Goal: Check status: Check status

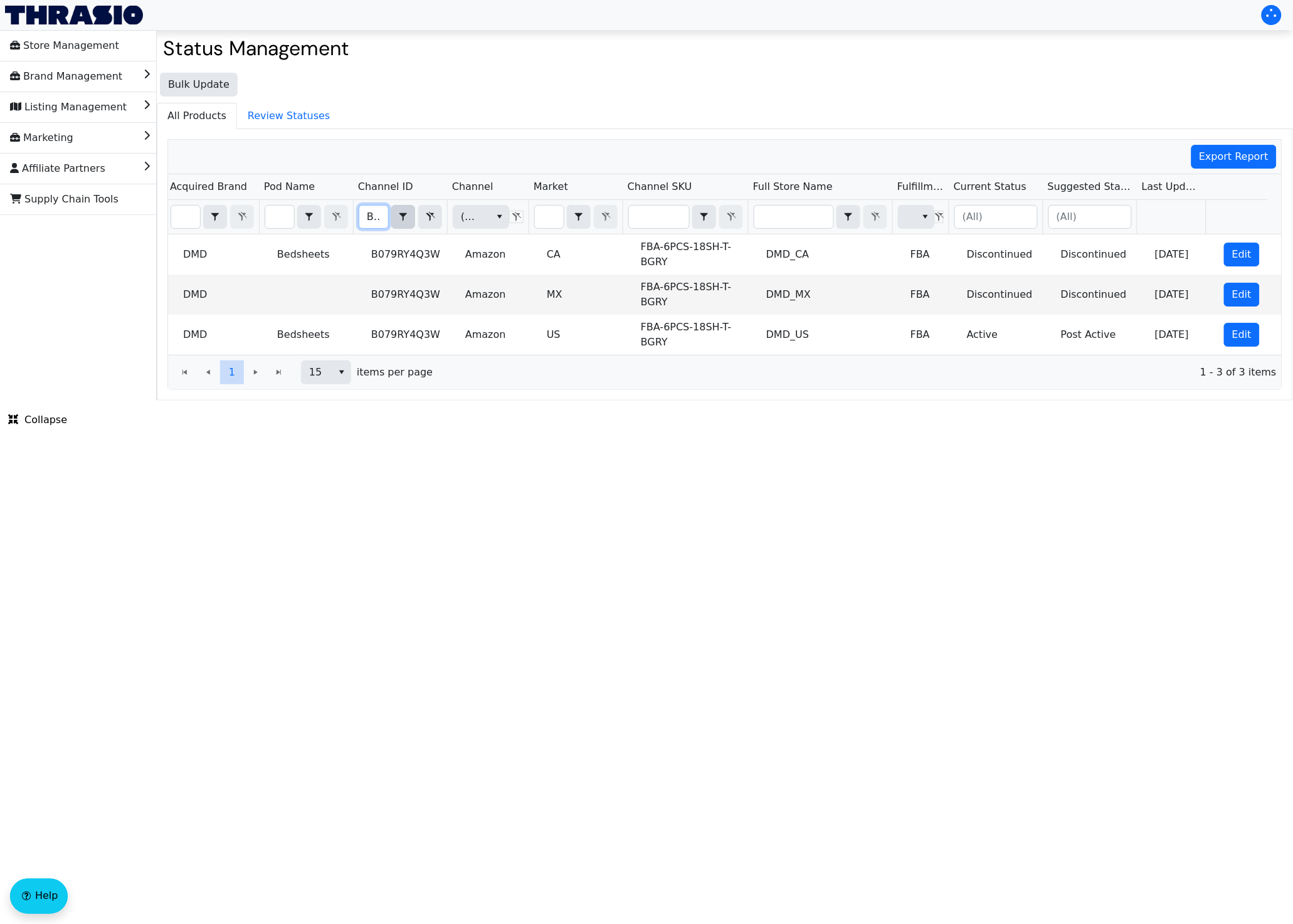
scroll to position [0, 54]
drag, startPoint x: 371, startPoint y: 217, endPoint x: 402, endPoint y: 221, distance: 31.3
click at [402, 221] on div "B079RY4Q3W Contains" at bounding box center [400, 216] width 83 height 24
type input "B"
checkbox input "true"
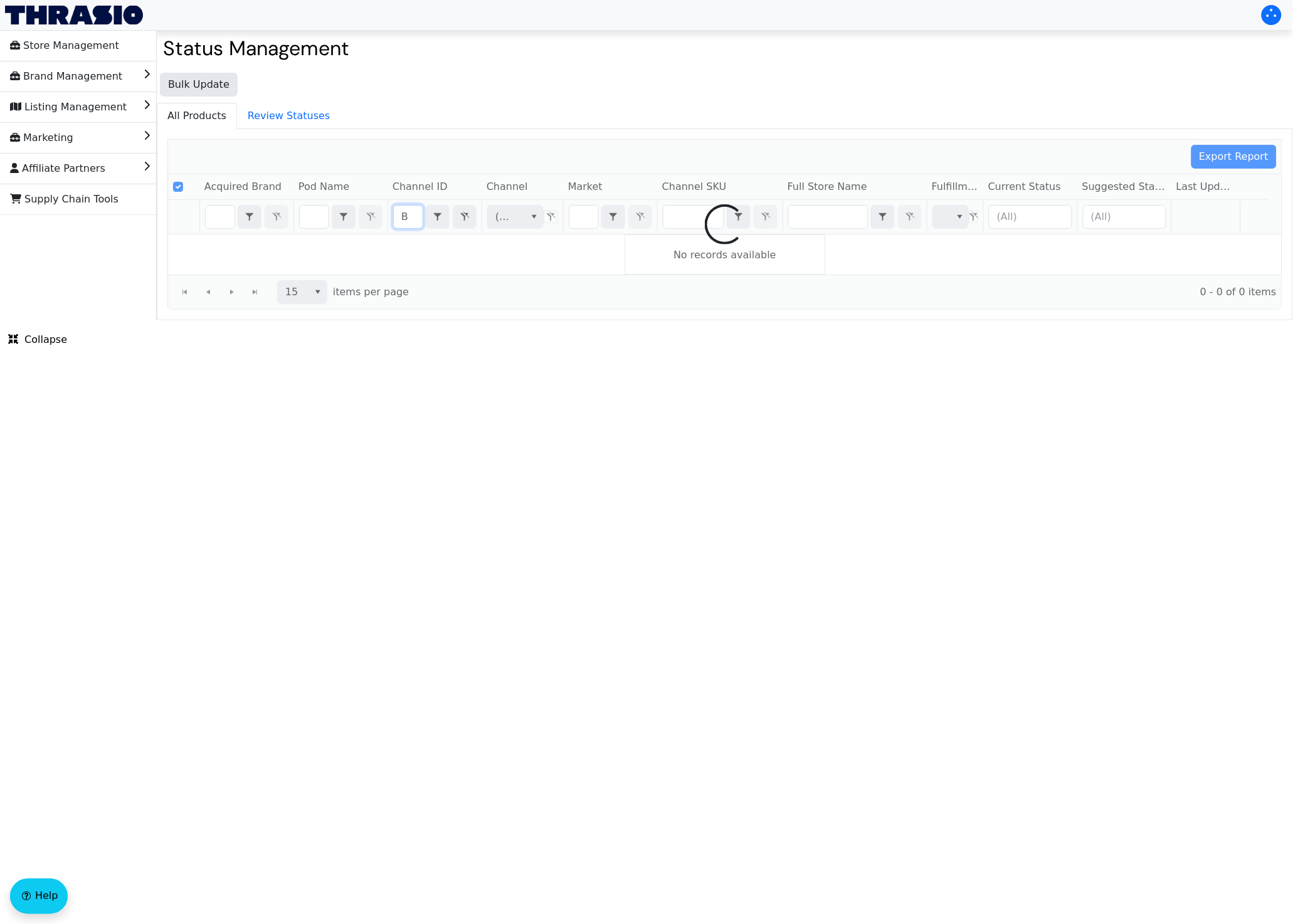
type input "B"
drag, startPoint x: 410, startPoint y: 214, endPoint x: 390, endPoint y: 218, distance: 20.4
click at [390, 218] on div at bounding box center [725, 224] width 1114 height 169
click at [411, 218] on div at bounding box center [725, 224] width 1114 height 169
checkbox input "false"
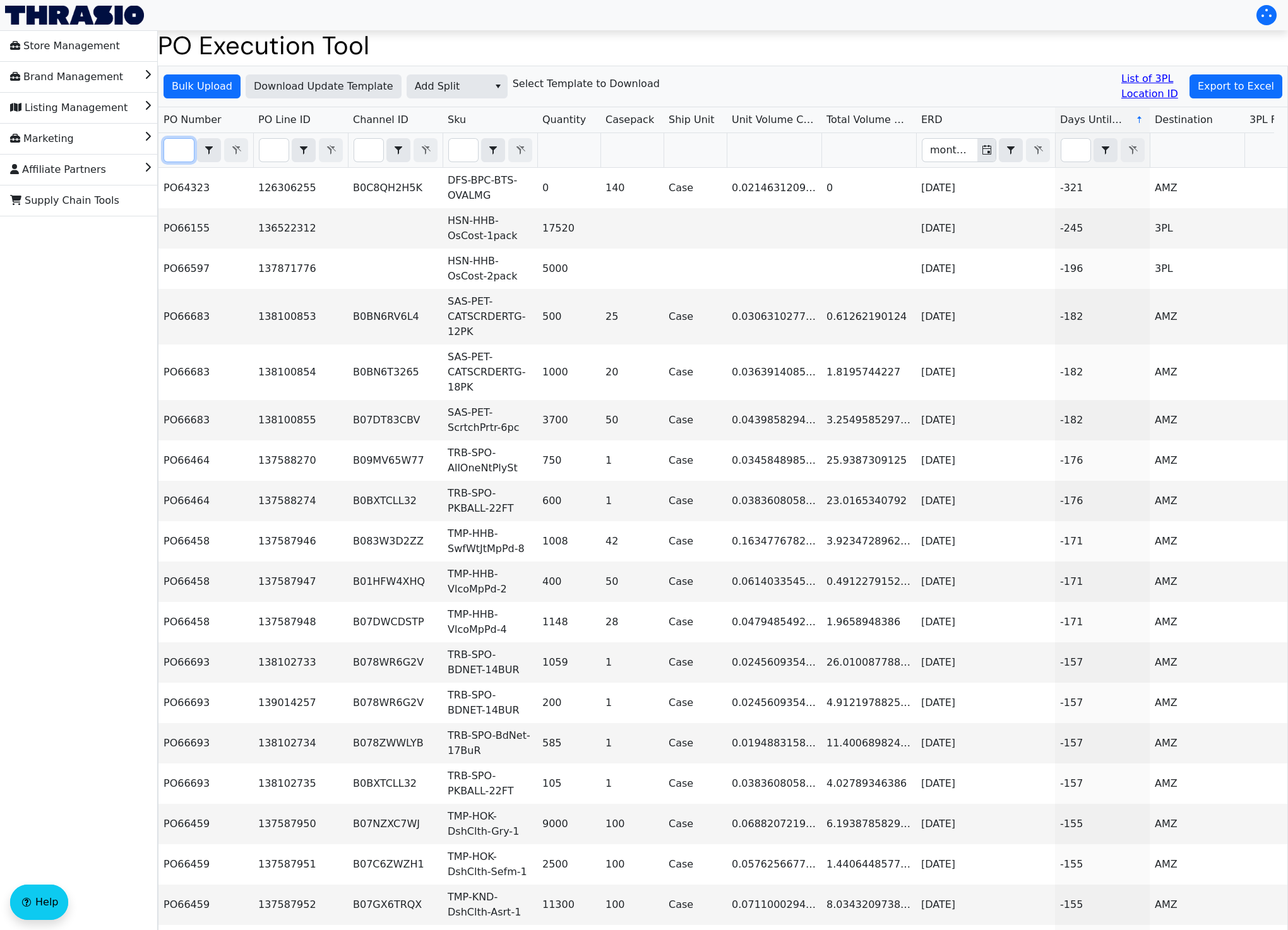
click at [175, 147] on input "Filter" at bounding box center [178, 149] width 29 height 23
paste input "PO67020"
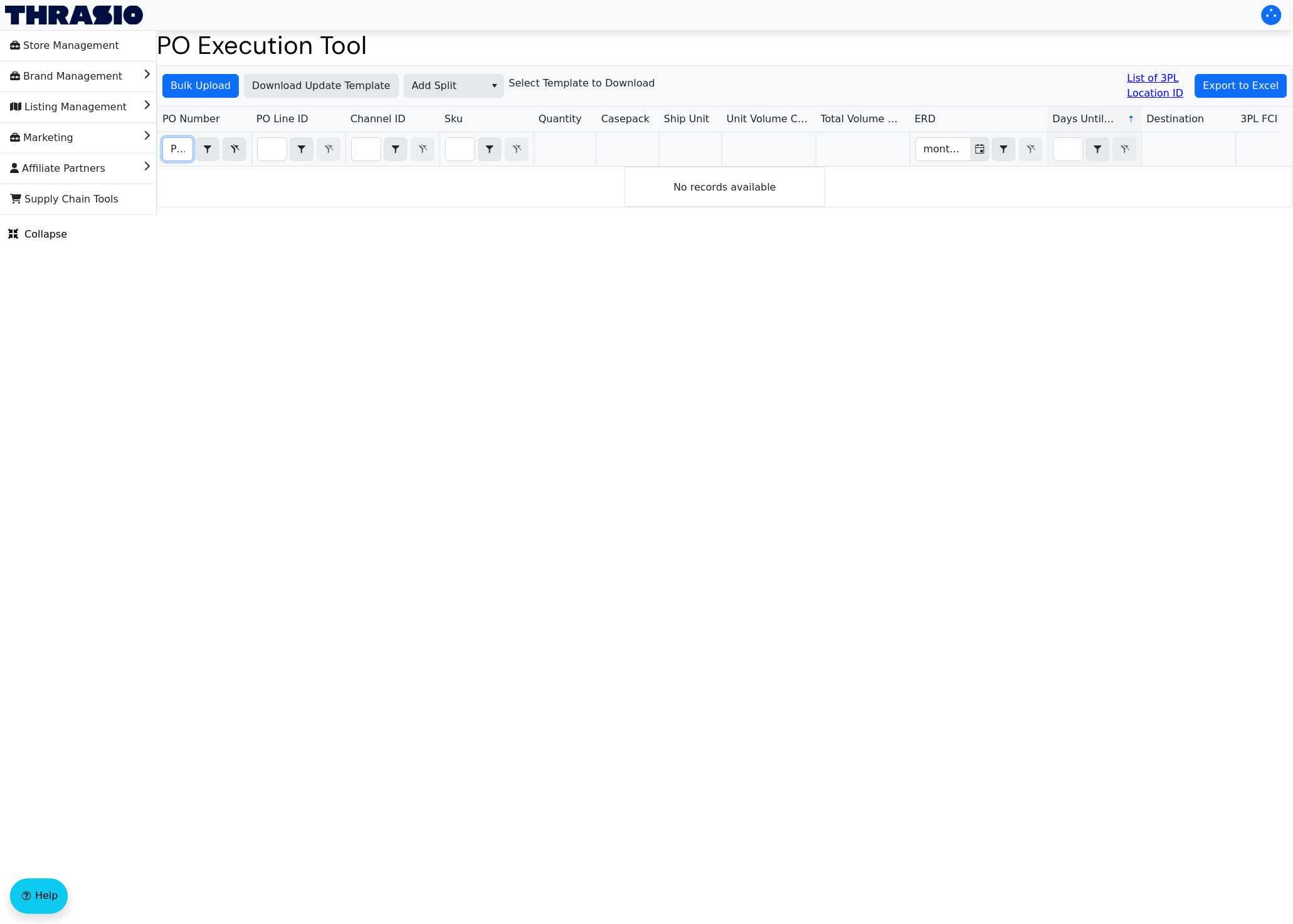
click at [815, 215] on html "Store Management Brand Management Listing Management Marketing Affiliate Partne…" at bounding box center [646, 107] width 1293 height 215
click at [980, 146] on icon "Toggle calendar" at bounding box center [980, 149] width 10 height 10
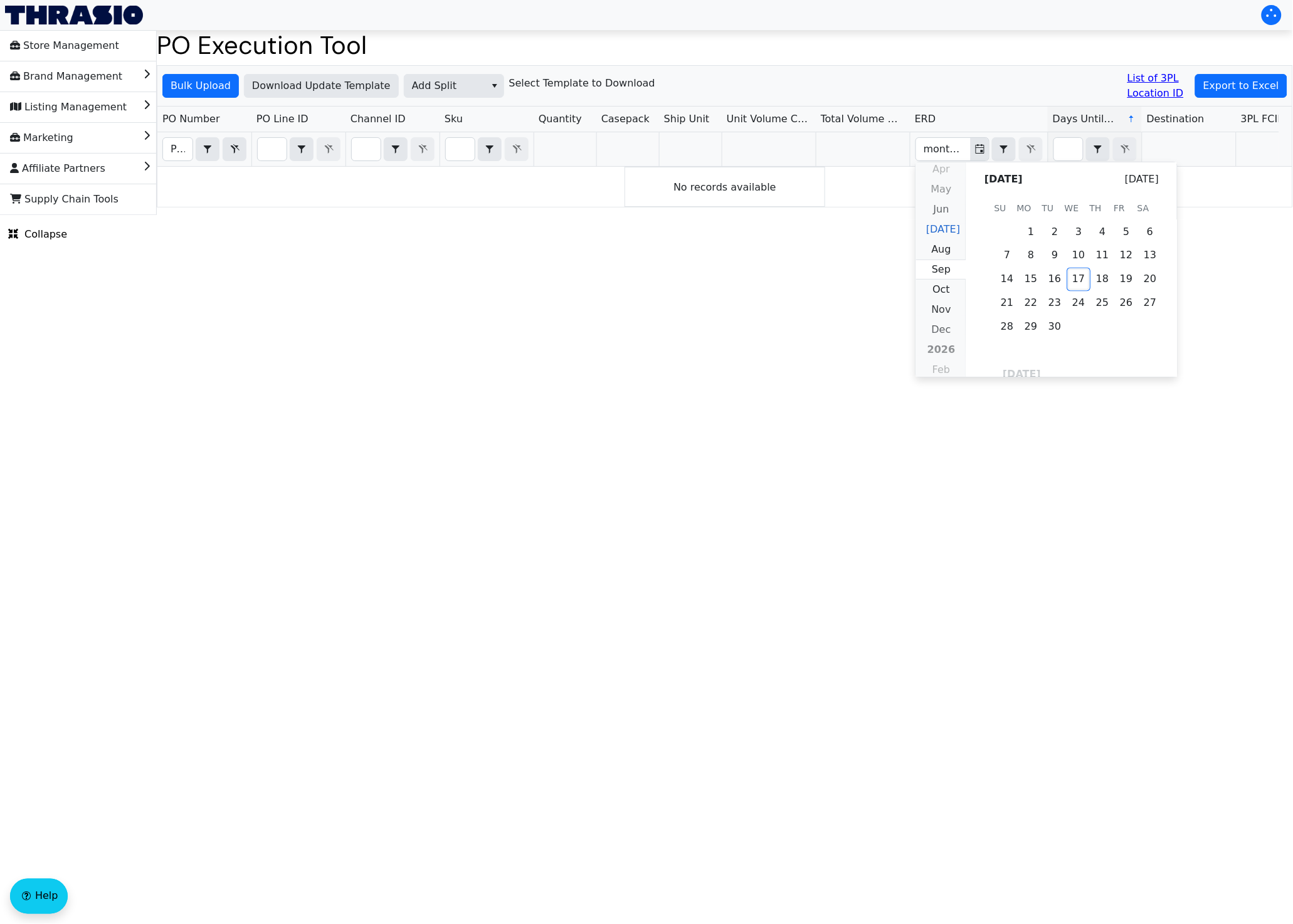
click at [944, 233] on span "[DATE]" at bounding box center [943, 229] width 34 height 12
click at [766, 215] on html "Store Management Brand Management Listing Management Marketing Affiliate Partne…" at bounding box center [646, 107] width 1293 height 215
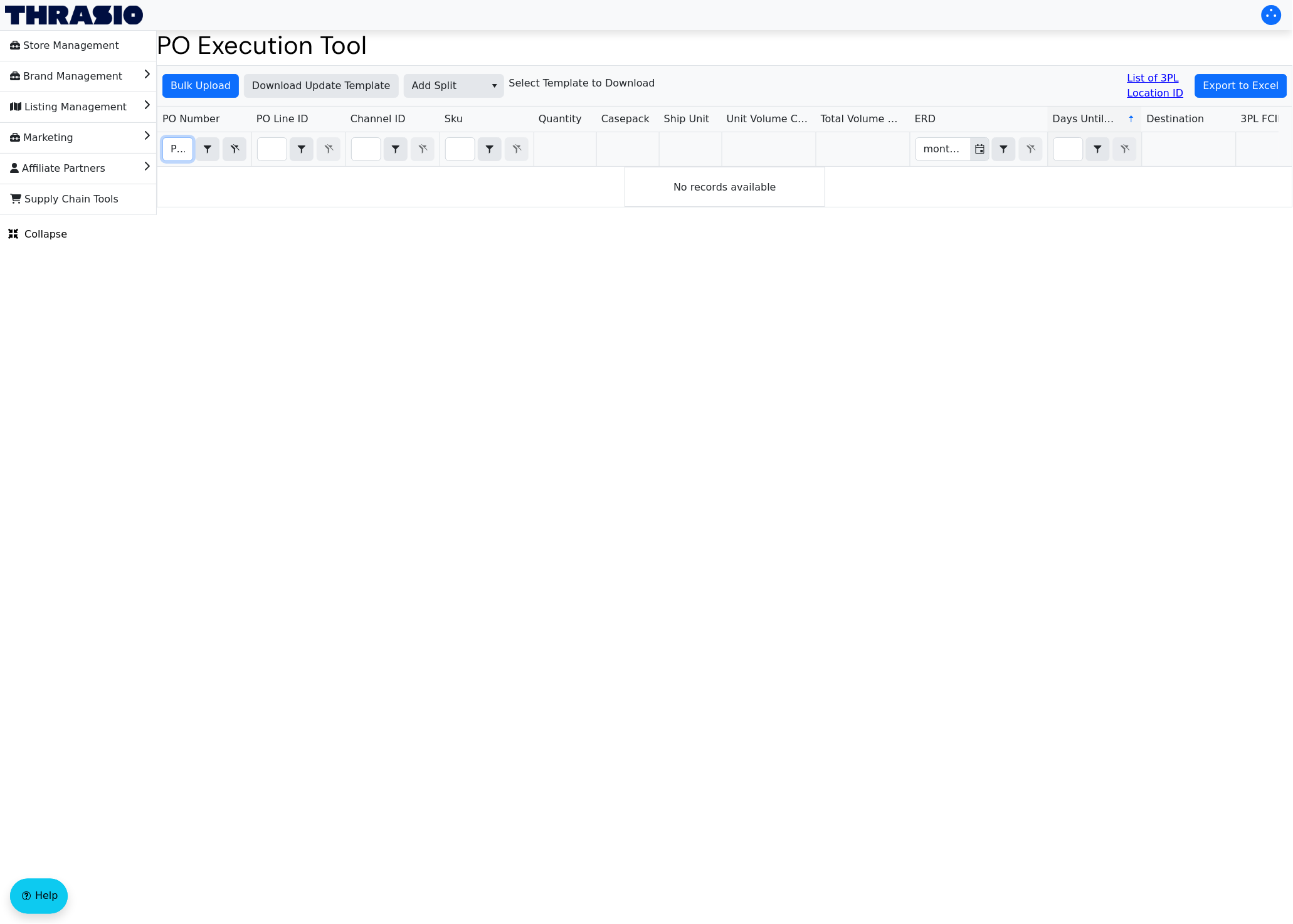
click at [176, 145] on input "PO67020" at bounding box center [177, 148] width 29 height 22
click at [180, 148] on input "PO67020" at bounding box center [177, 148] width 29 height 22
drag, startPoint x: 182, startPoint y: 149, endPoint x: 167, endPoint y: 152, distance: 15.3
click at [167, 152] on input "PO67020" at bounding box center [177, 148] width 29 height 22
click at [206, 146] on icon "select" at bounding box center [207, 150] width 7 height 8
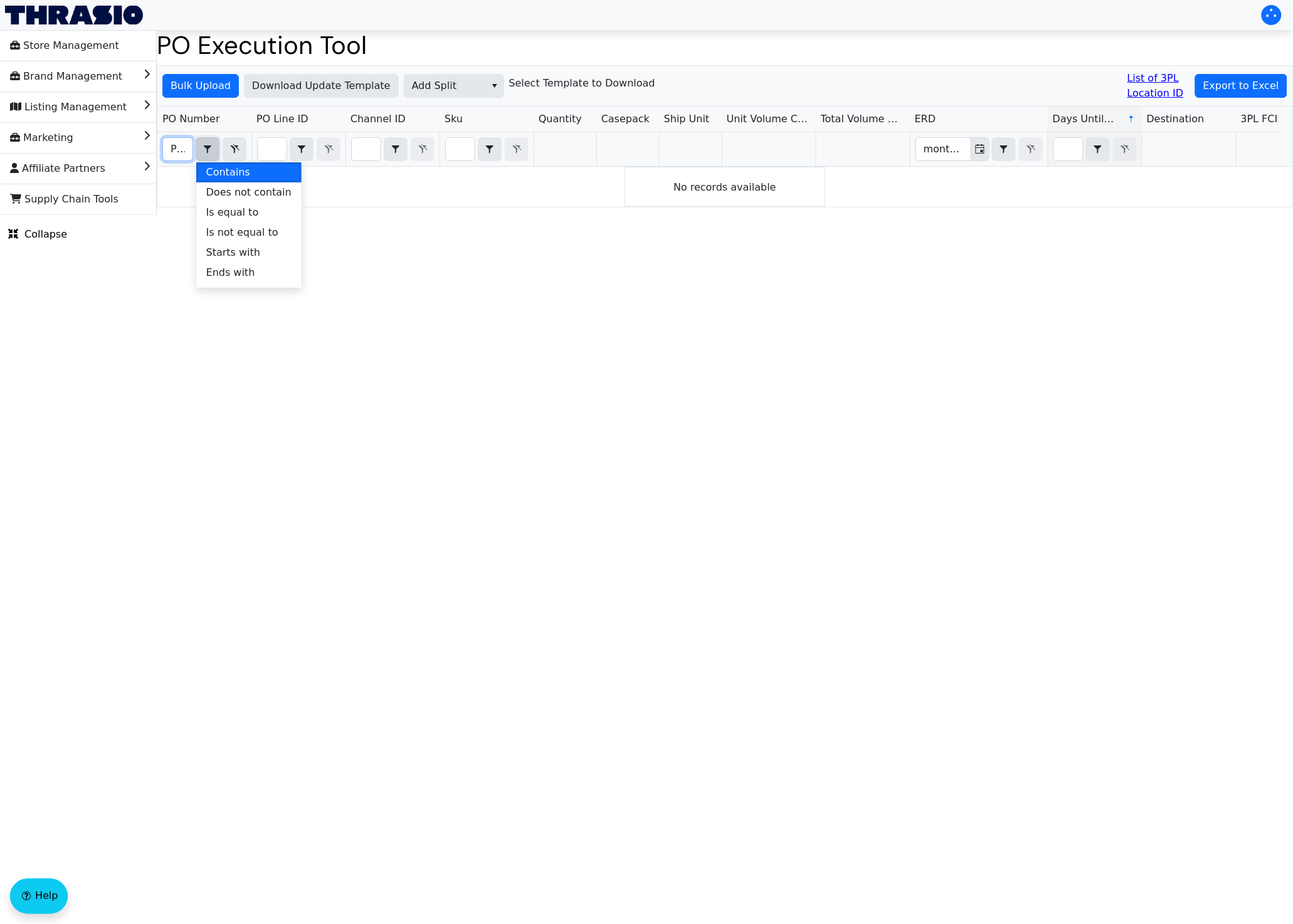
click at [171, 153] on input "PO67020" at bounding box center [177, 148] width 29 height 22
click at [183, 150] on input "PO67020" at bounding box center [177, 148] width 29 height 22
drag, startPoint x: 178, startPoint y: 148, endPoint x: 156, endPoint y: 148, distance: 22.0
click at [157, 148] on div "Bulk Upload Download Update Template Add Split Select Template to Download List…" at bounding box center [725, 136] width 1136 height 142
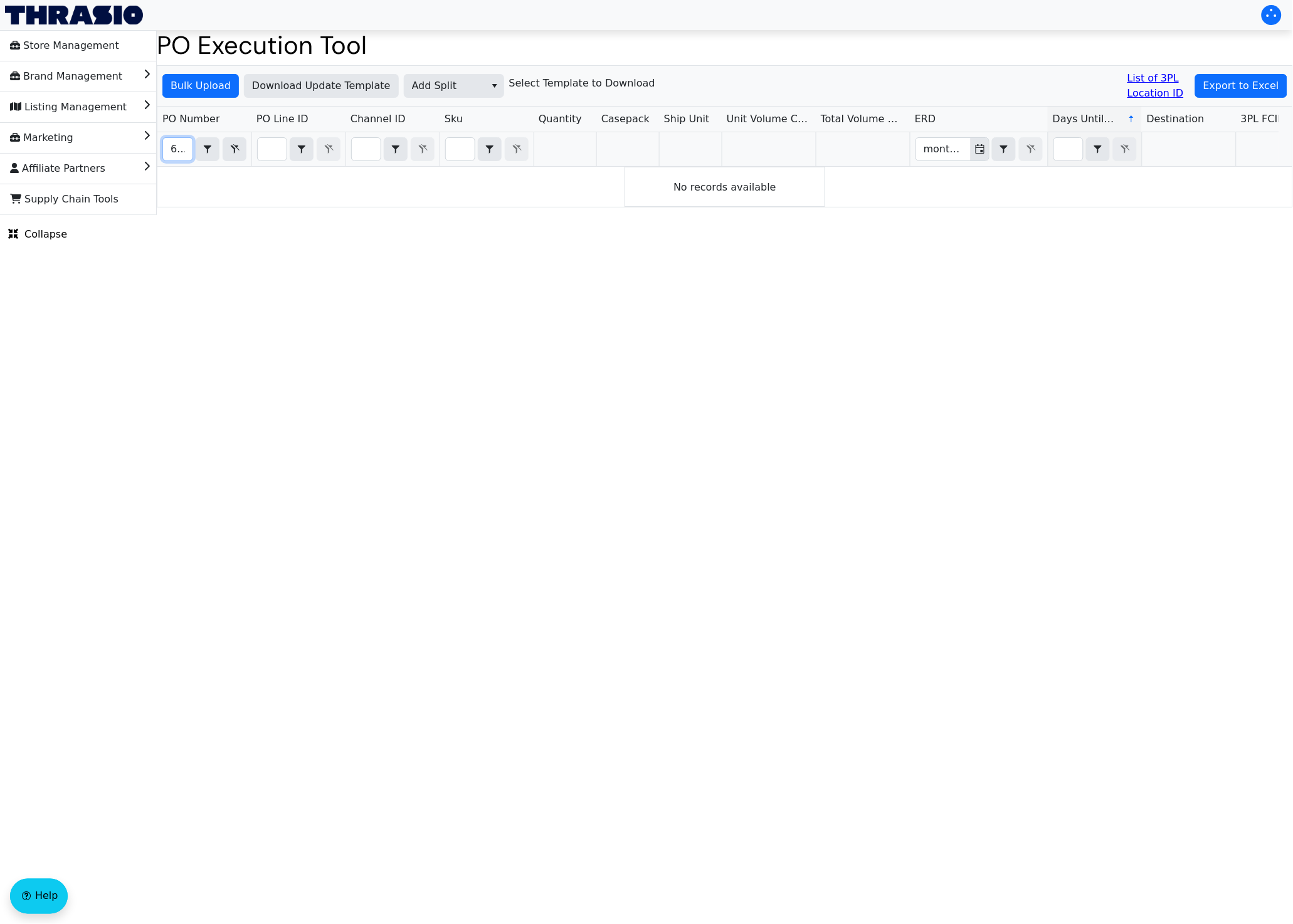
click at [175, 148] on input "67020" at bounding box center [177, 148] width 29 height 22
type input "67020"
click at [200, 149] on icon "select" at bounding box center [207, 149] width 15 height 10
click at [238, 173] on span "Contains" at bounding box center [228, 172] width 44 height 15
click at [167, 180] on div "No records available" at bounding box center [725, 186] width 1135 height 40
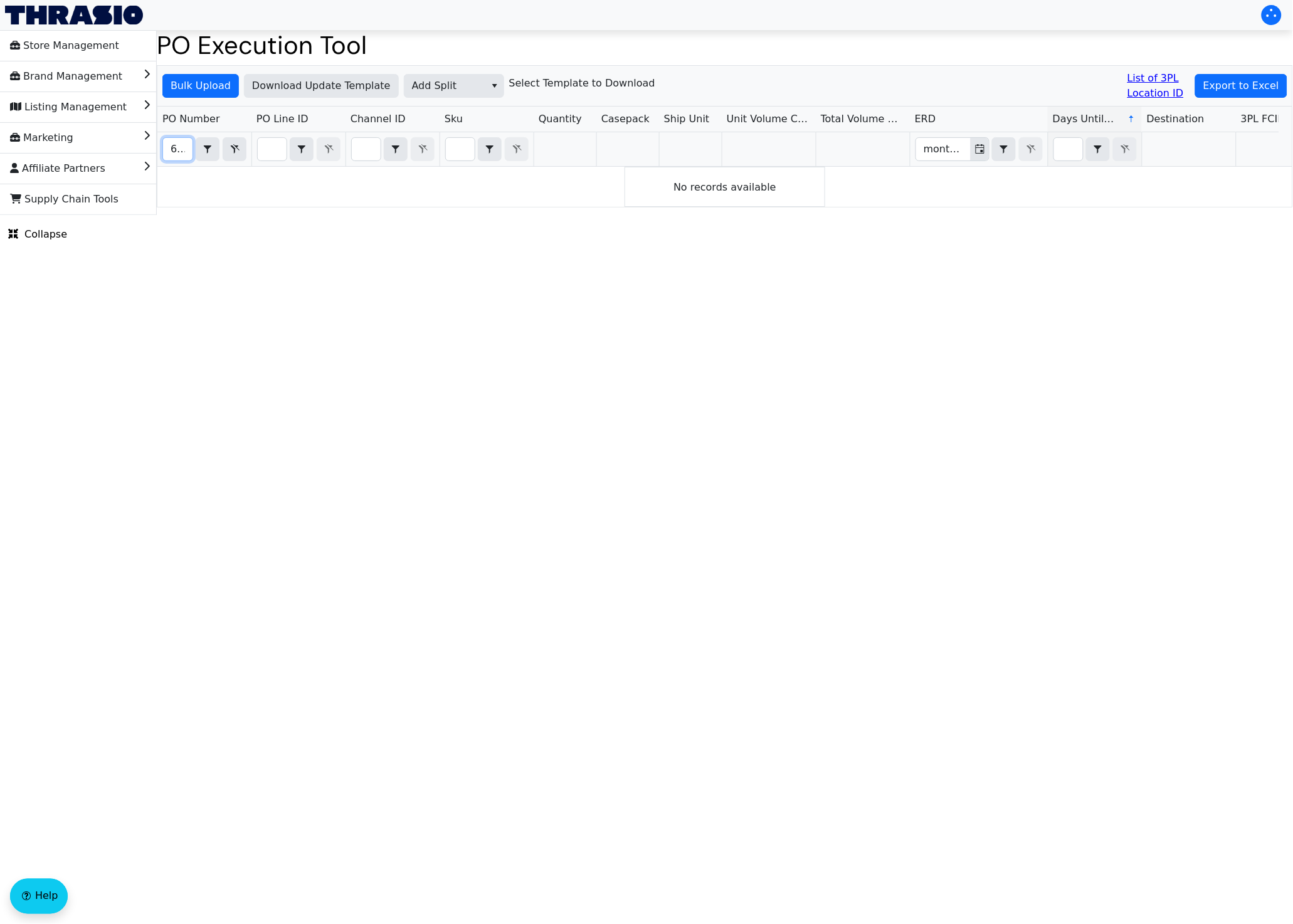
click at [172, 150] on input "67020" at bounding box center [177, 148] width 29 height 22
click at [319, 215] on html "Store Management Brand Management Listing Management Marketing Affiliate Partne…" at bounding box center [646, 107] width 1293 height 215
click at [977, 149] on icon "Toggle calendar" at bounding box center [980, 149] width 10 height 10
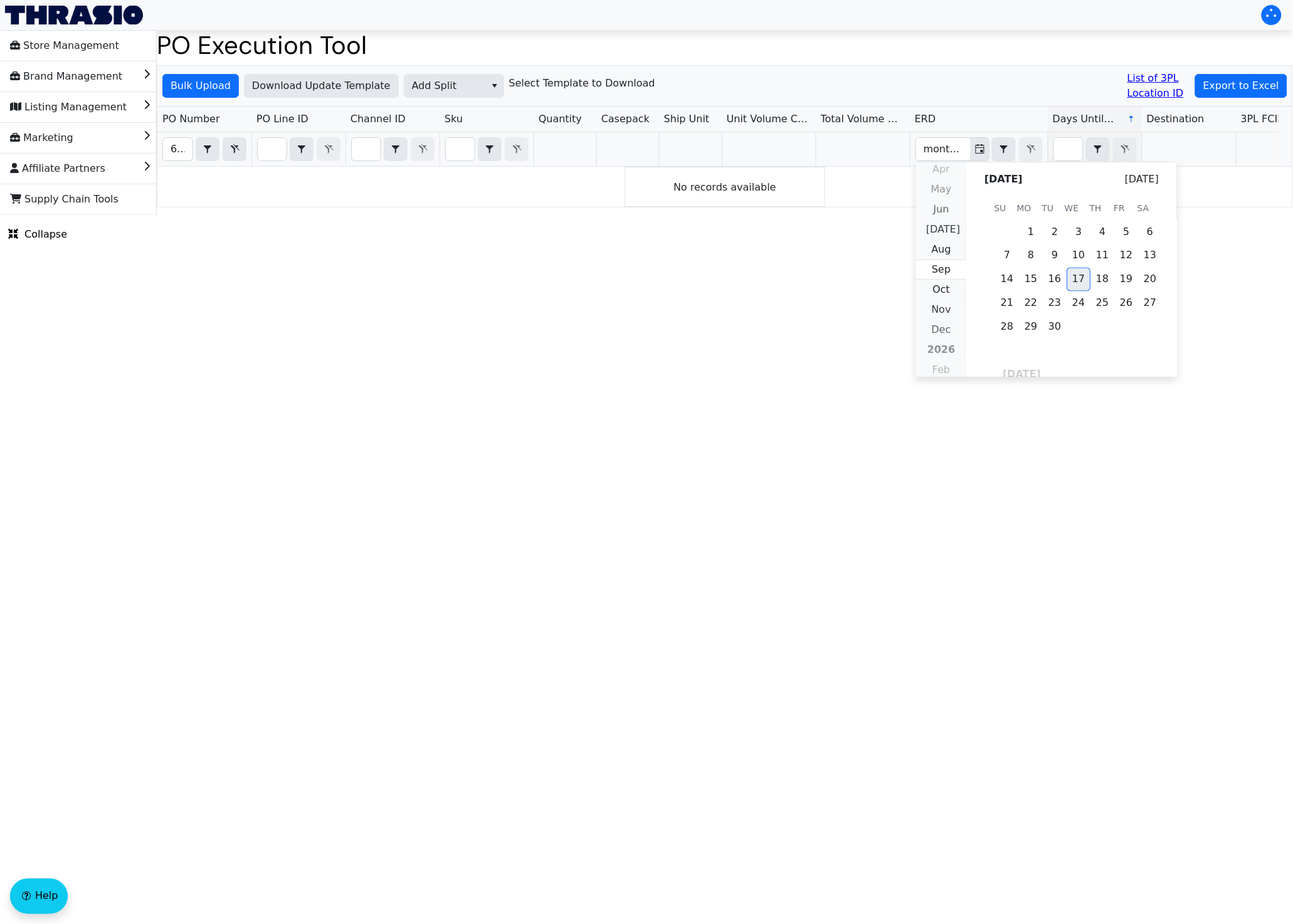
click at [1079, 285] on span "17" at bounding box center [1079, 279] width 24 height 24
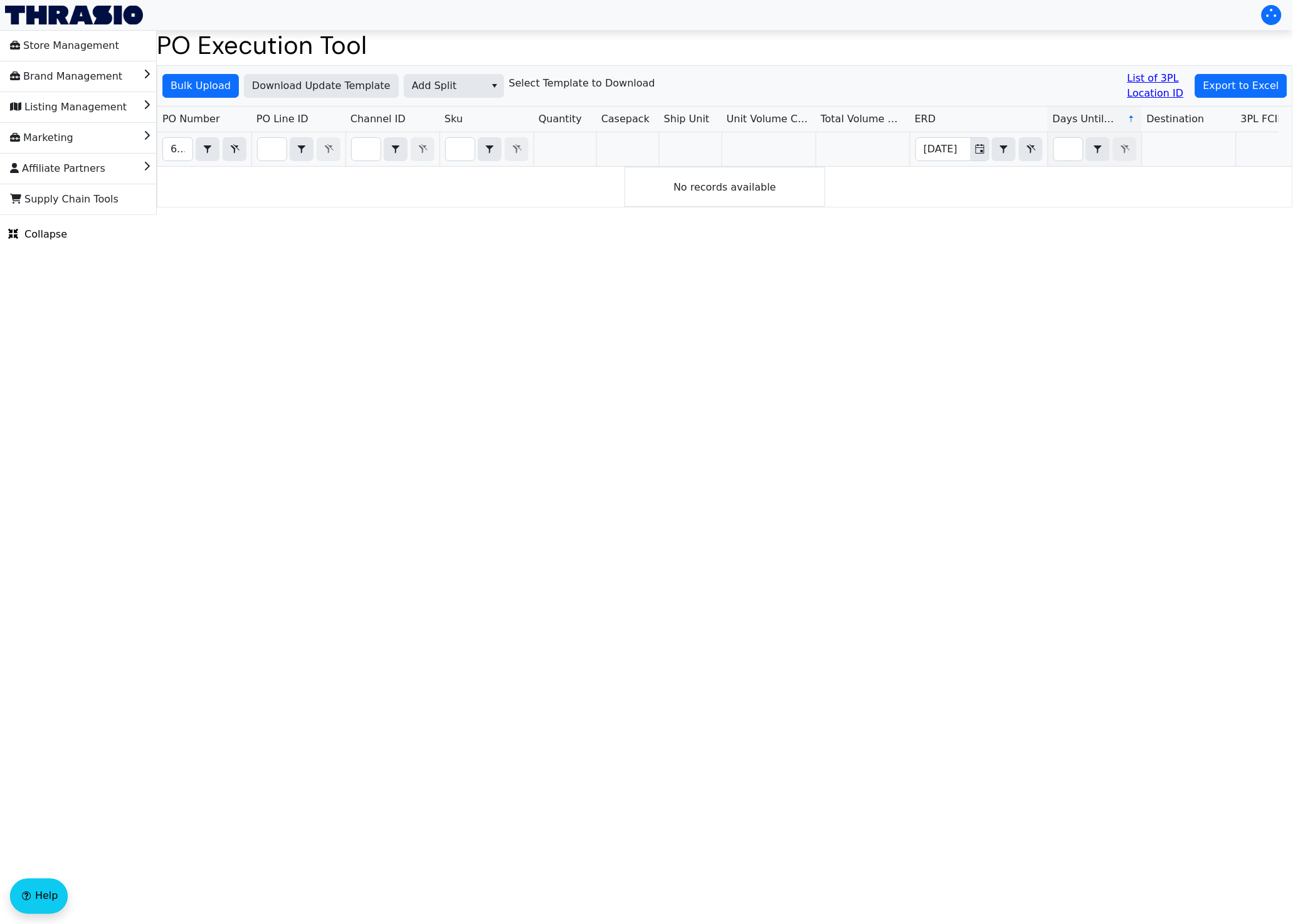
click at [1014, 215] on html "Store Management Brand Management Listing Management Marketing Affiliate Partne…" at bounding box center [646, 107] width 1293 height 215
click at [176, 153] on input "67020" at bounding box center [177, 148] width 29 height 22
click at [973, 149] on button "Toggle calendar" at bounding box center [980, 148] width 18 height 22
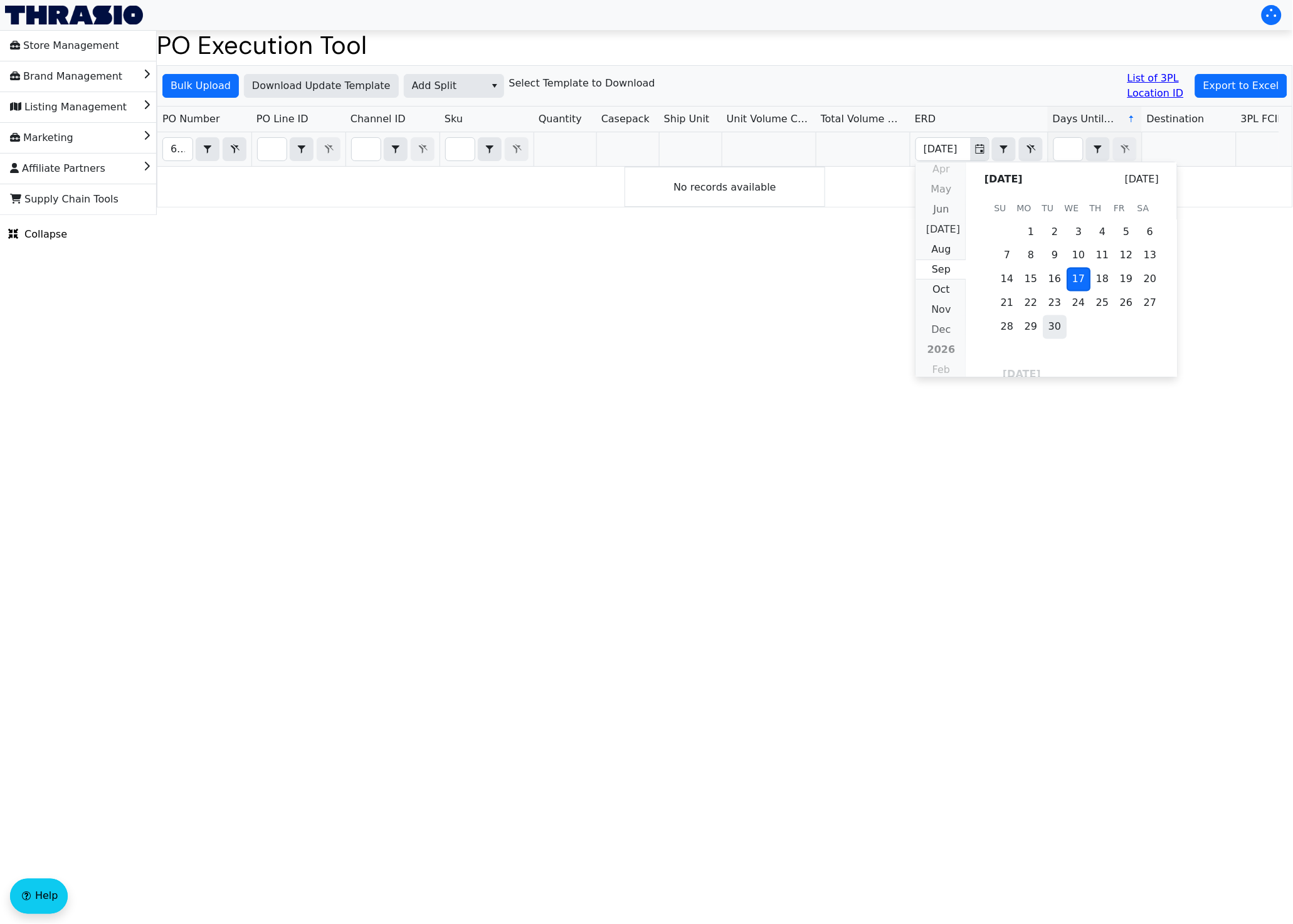
click at [1048, 320] on span "30" at bounding box center [1055, 327] width 24 height 24
type input "[DATE]"
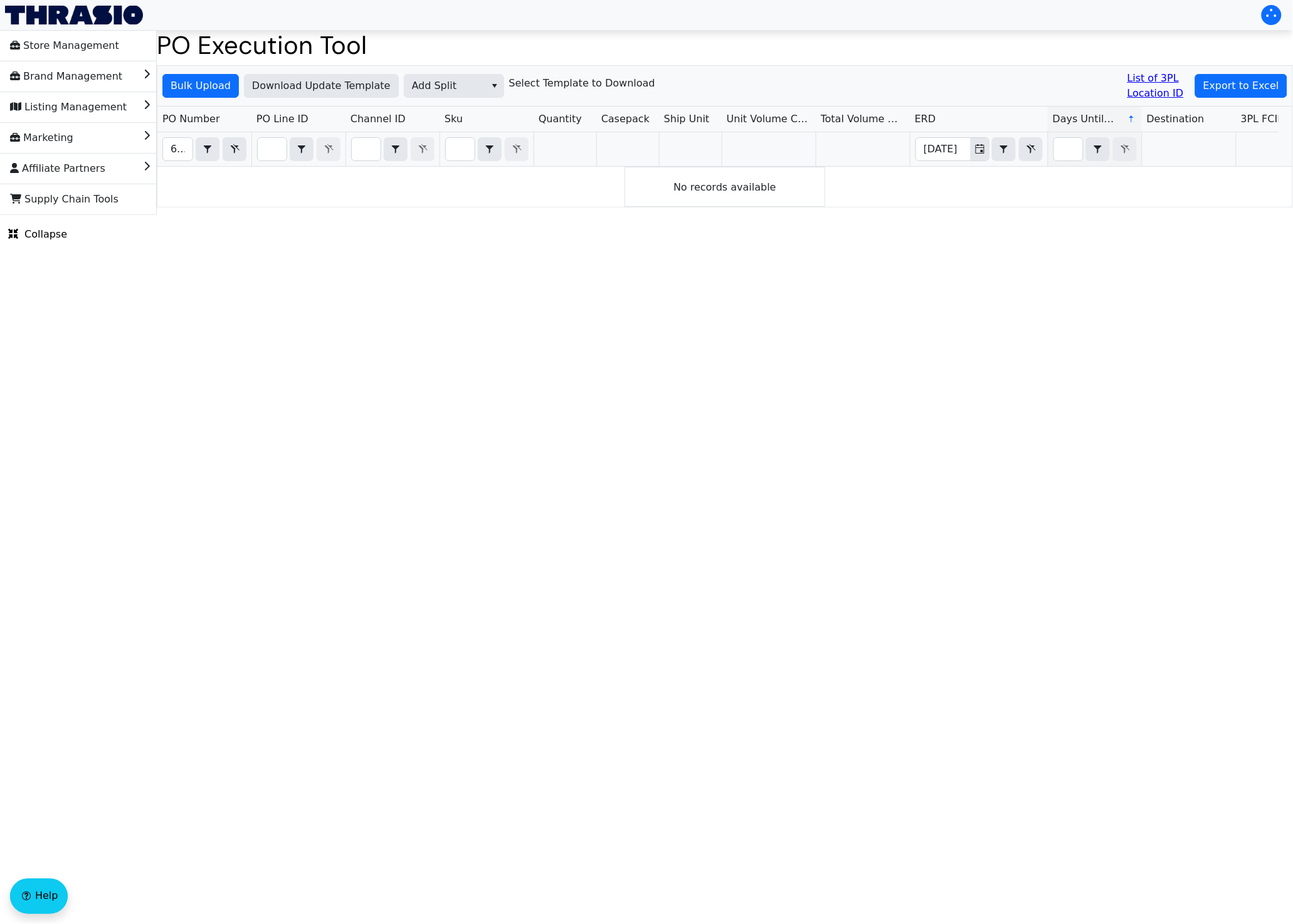
click at [877, 215] on html "Store Management Brand Management Listing Management Marketing Affiliate Partne…" at bounding box center [646, 107] width 1293 height 215
click at [165, 146] on input "67020" at bounding box center [177, 148] width 29 height 22
click at [695, 215] on html "Store Management Brand Management Listing Management Marketing Affiliate Partne…" at bounding box center [646, 107] width 1293 height 215
click at [708, 188] on div "No records available" at bounding box center [725, 186] width 201 height 40
click at [487, 215] on html "Store Management Brand Management Listing Management Marketing Affiliate Partne…" at bounding box center [646, 107] width 1293 height 215
